Goal: Navigation & Orientation: Go to known website

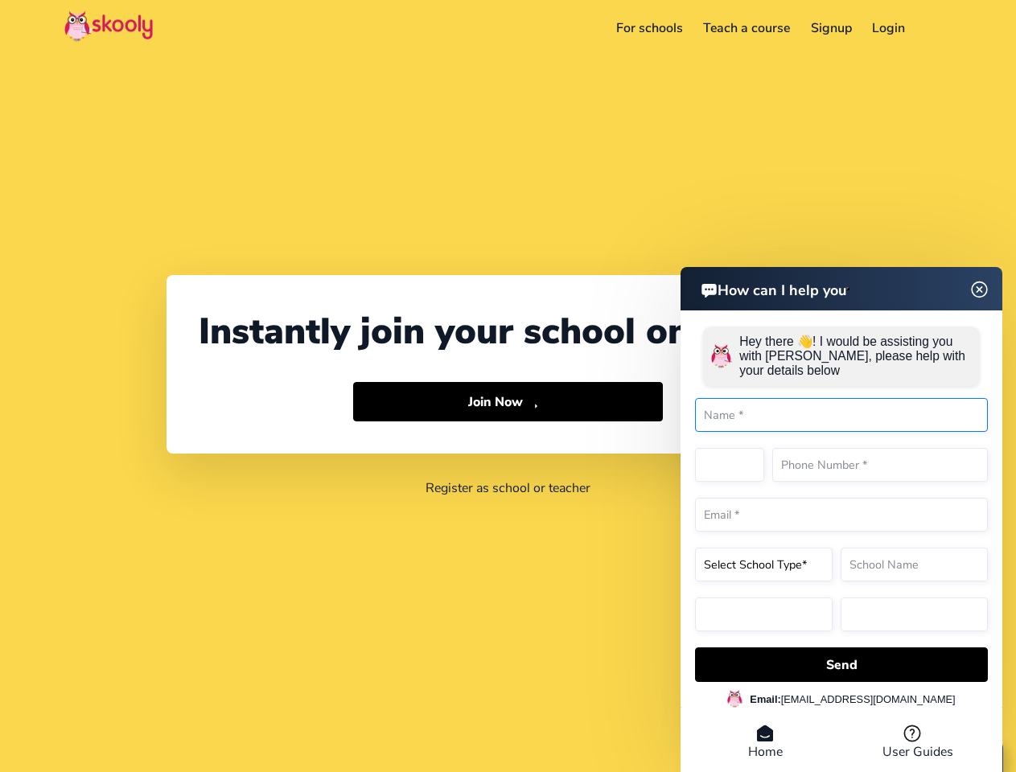
select select "1"
select select "[GEOGRAPHIC_DATA]"
select select "America/New_York"
